Goal: Register for event/course

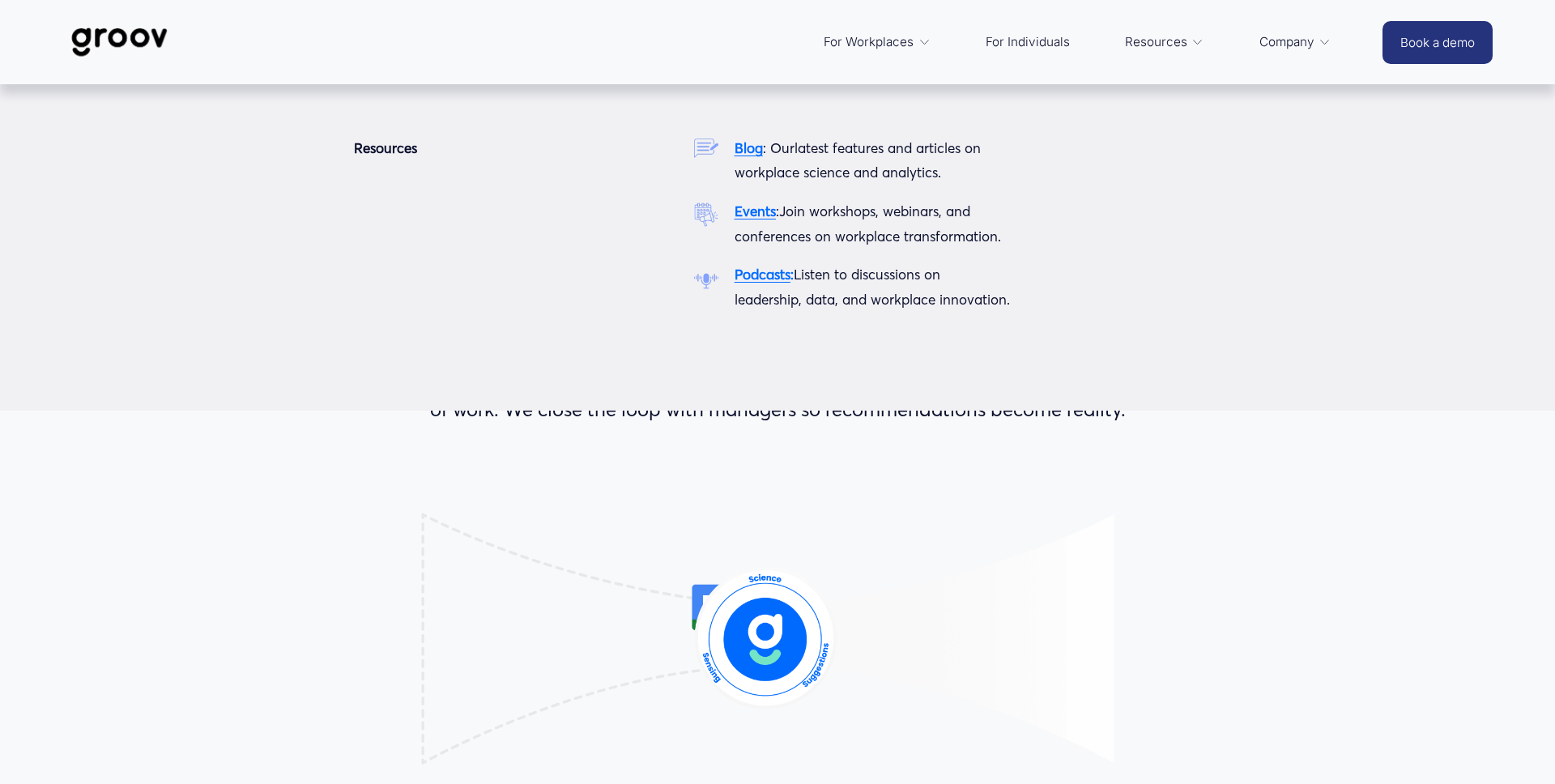
click at [753, 209] on strong "Events" at bounding box center [755, 211] width 42 height 17
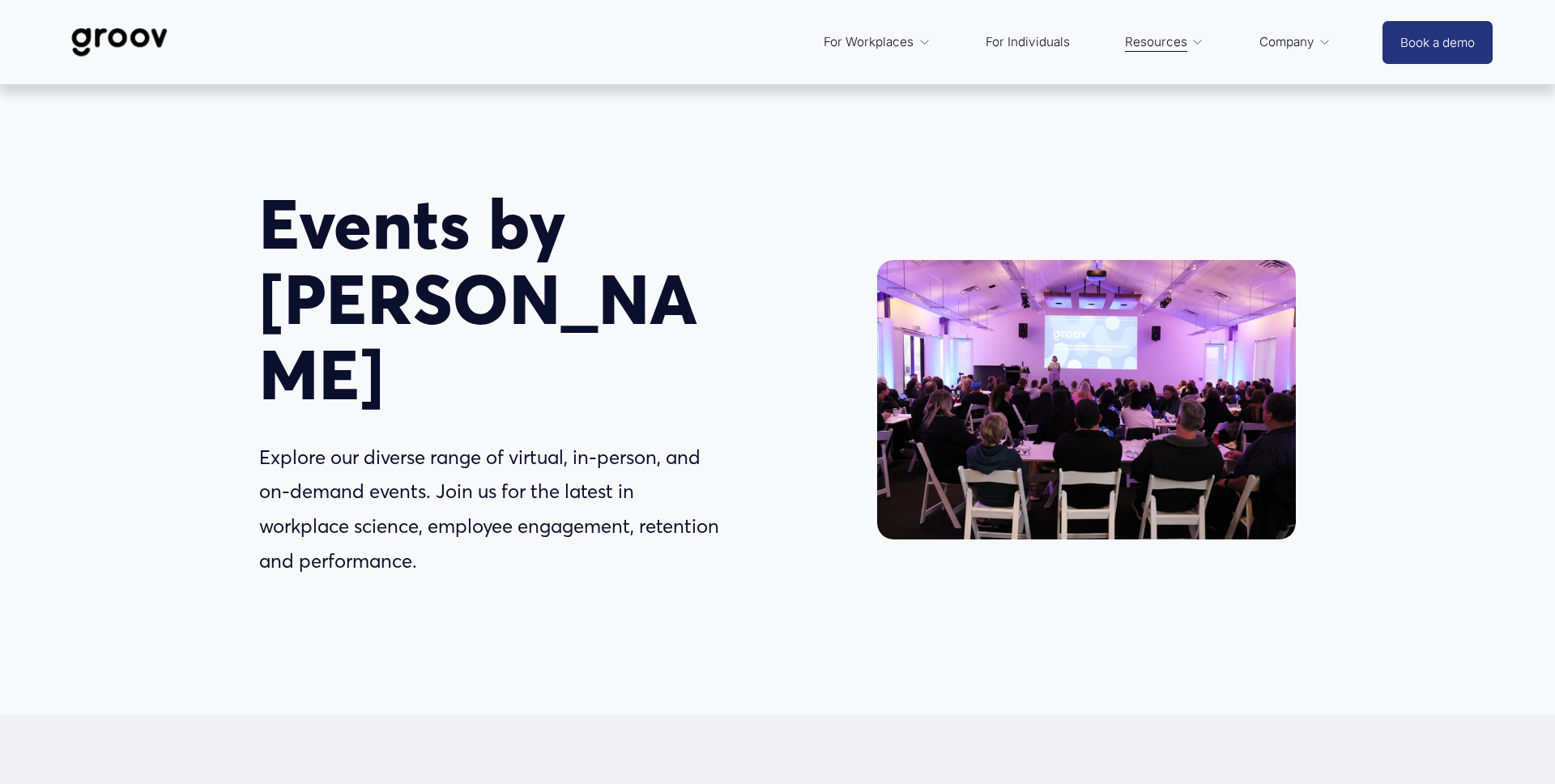
click at [1146, 131] on div "Events by Groov Explore our diverse range of virtual, in-person, and on-demand …" at bounding box center [777, 399] width 1555 height 630
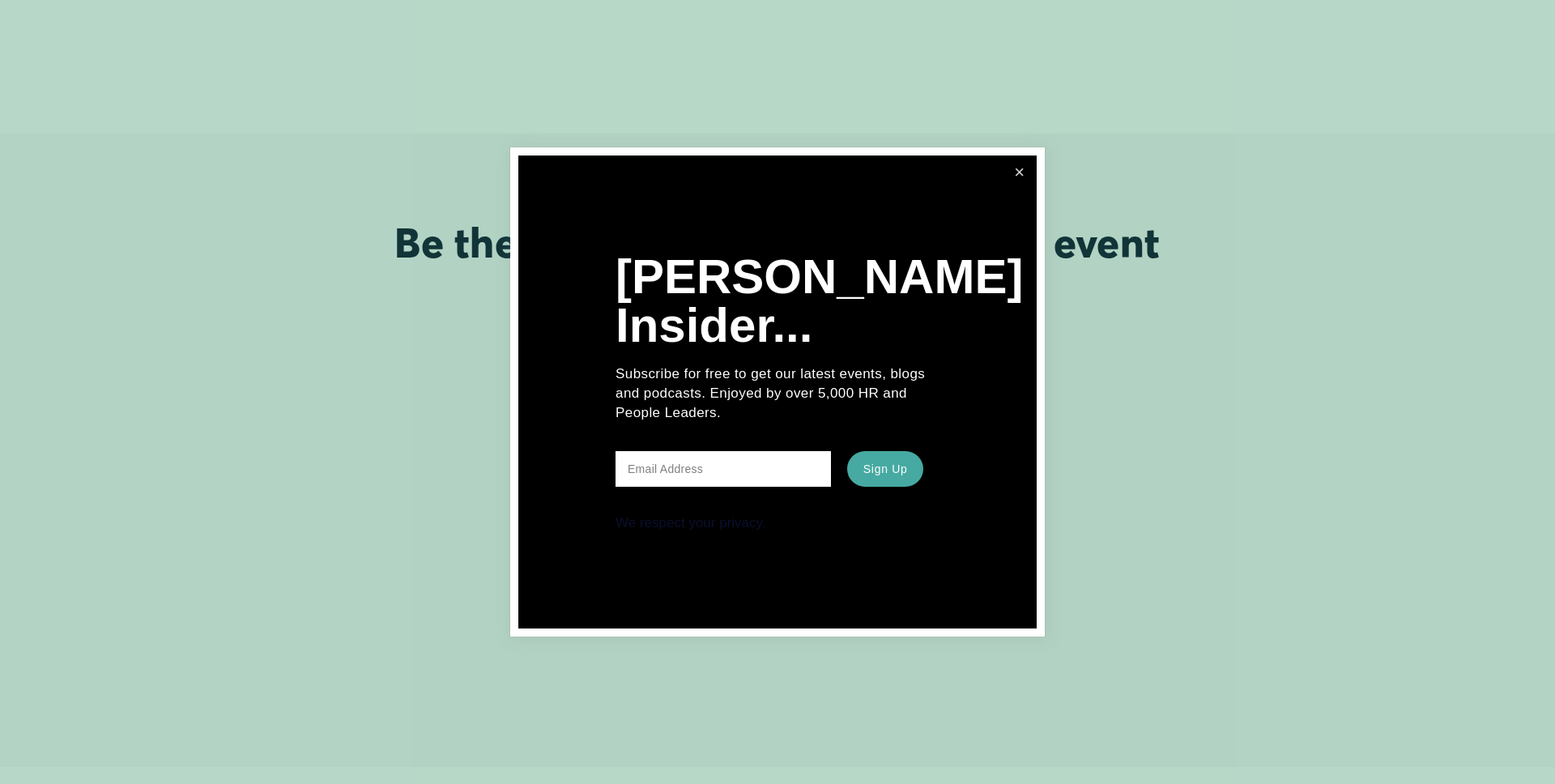
scroll to position [651, 0]
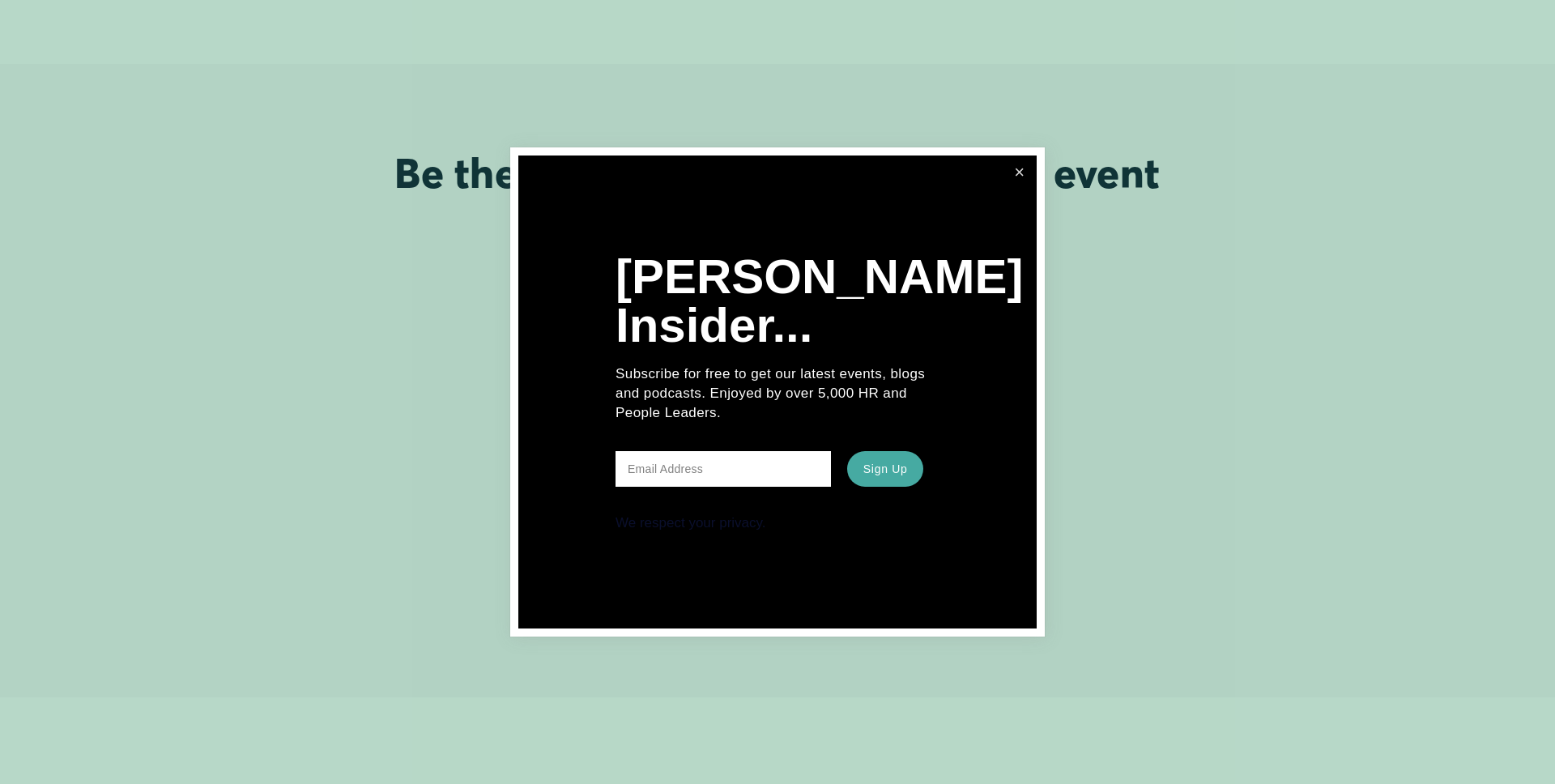
click at [1023, 172] on link "Close" at bounding box center [1019, 173] width 30 height 30
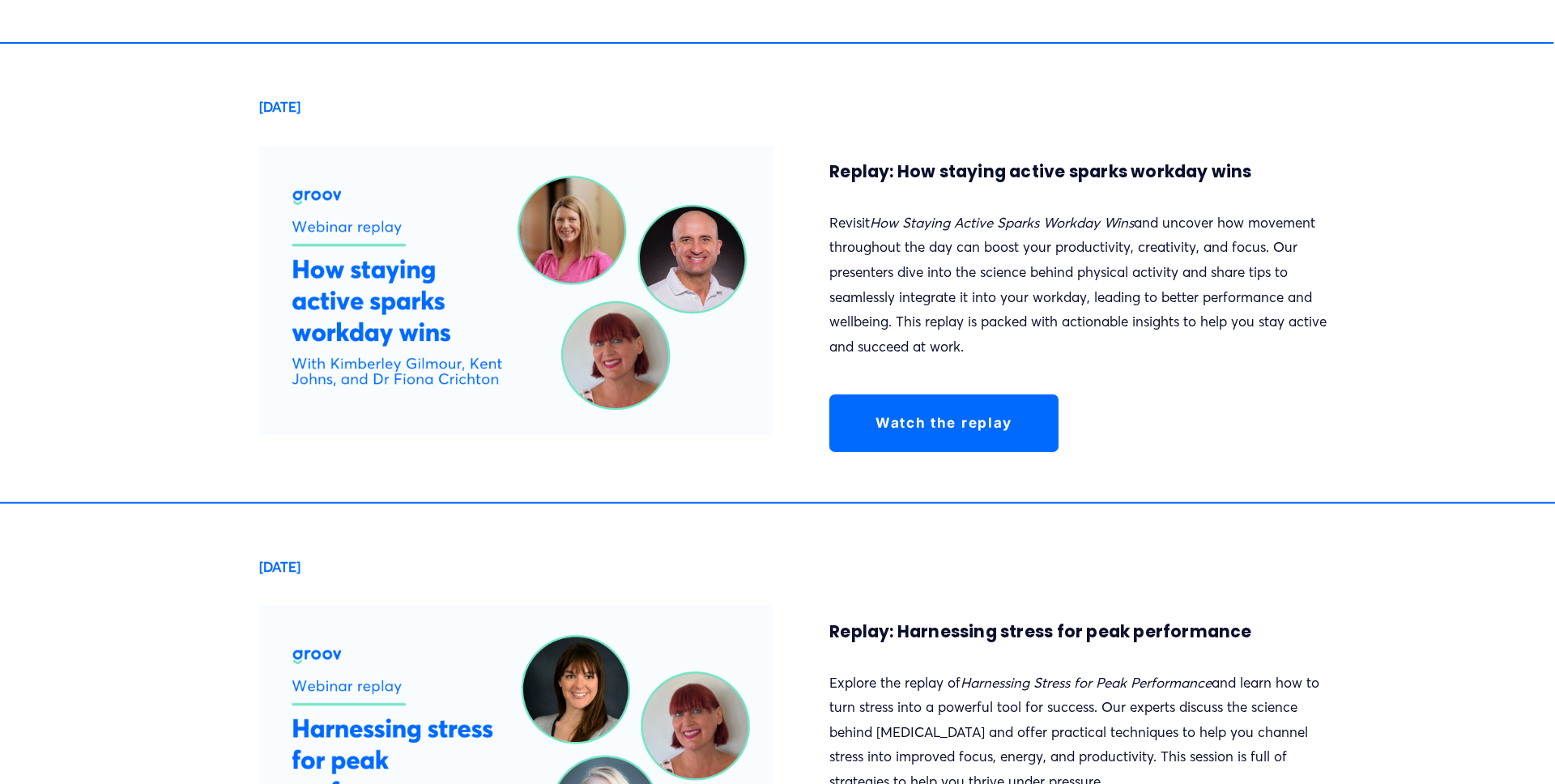
scroll to position [5063, 0]
